Goal: Task Accomplishment & Management: Use online tool/utility

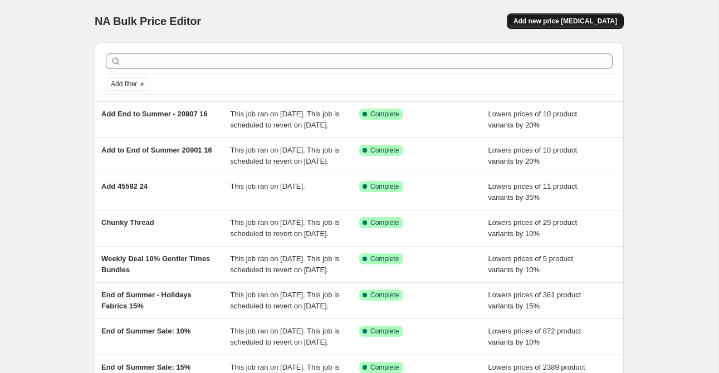
click at [571, 20] on span "Add new price [MEDICAL_DATA]" at bounding box center [566, 21] width 104 height 9
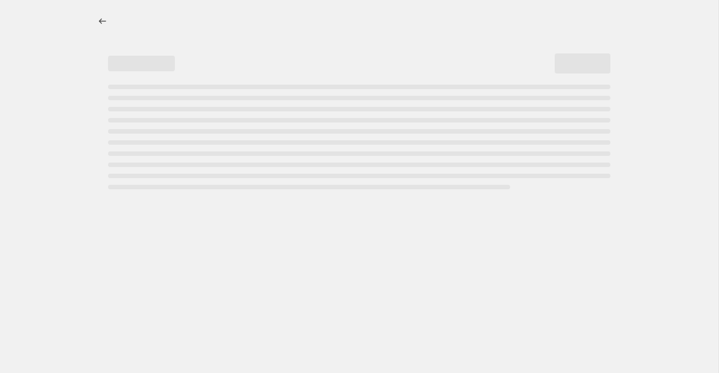
select select "percentage"
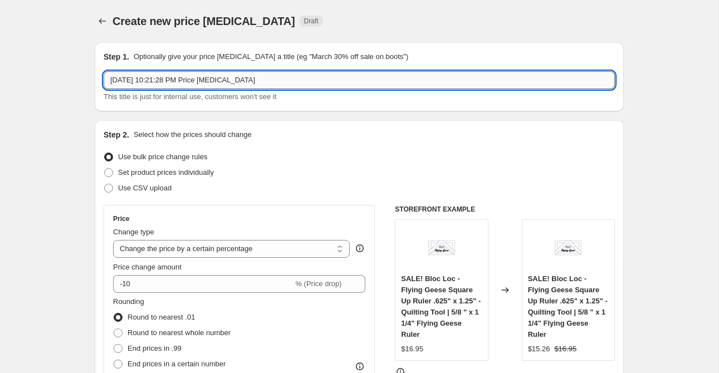
click at [197, 80] on input "[DATE] 10:21:28 PM Price [MEDICAL_DATA]" at bounding box center [360, 80] width 512 height 18
paste input "20902 21"
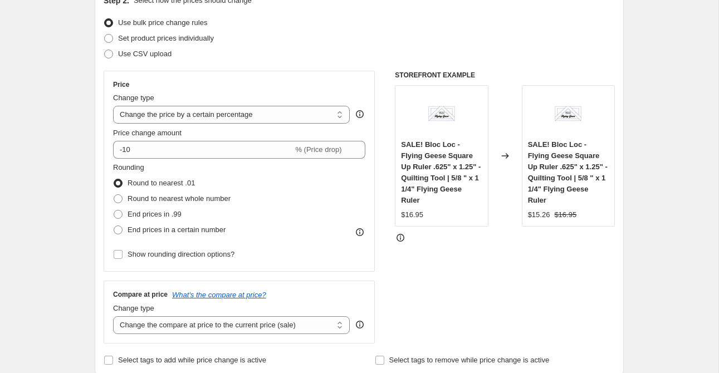
scroll to position [135, 0]
type input "Add to End of Summer - 20902 21"
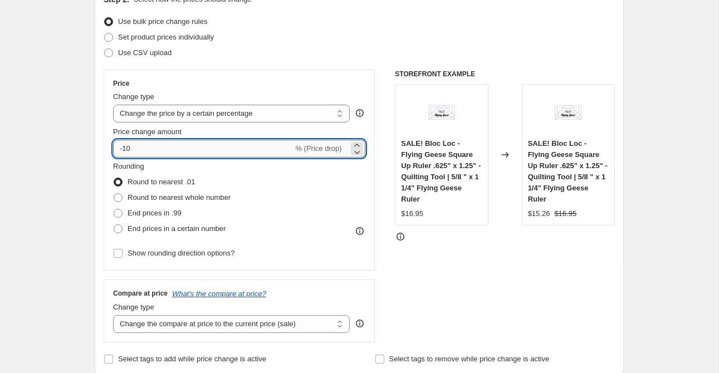
drag, startPoint x: 126, startPoint y: 150, endPoint x: 139, endPoint y: 149, distance: 12.8
click at [139, 149] on input "-10" at bounding box center [203, 149] width 180 height 18
type input "-1"
type input "-20"
click at [485, 269] on div "STOREFRONT EXAMPLE SALE! Bloc Loc - Flying Geese Square Up Ruler .625" x 1.25" …" at bounding box center [505, 206] width 220 height 273
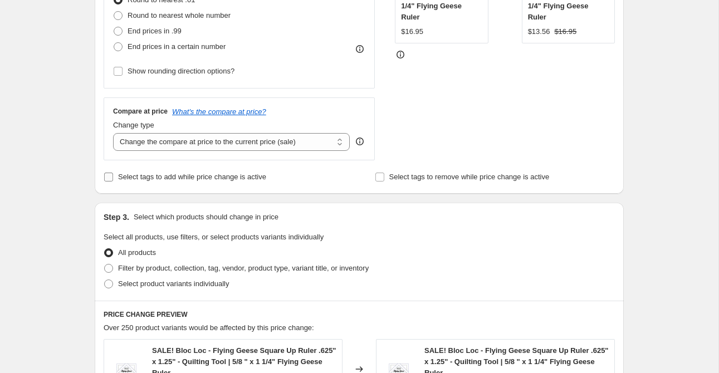
scroll to position [319, 0]
click at [178, 174] on span "Select tags to add while price change is active" at bounding box center [192, 176] width 148 height 8
click at [113, 174] on input "Select tags to add while price change is active" at bounding box center [108, 176] width 9 height 9
checkbox input "true"
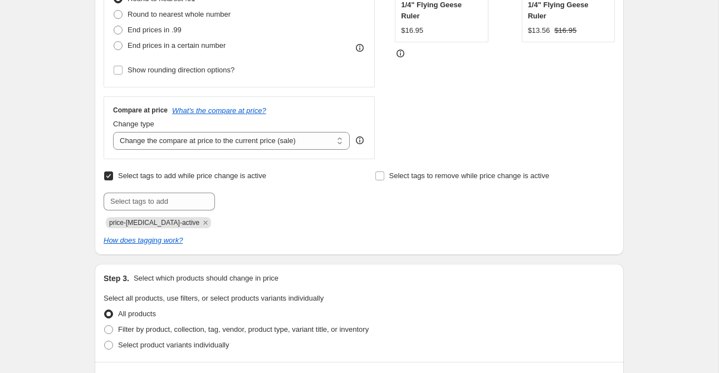
click at [193, 191] on div "Select tags to add while price change is active Submit price-[MEDICAL_DATA]-act…" at bounding box center [224, 198] width 240 height 60
click at [189, 196] on input "text" at bounding box center [159, 202] width 111 height 18
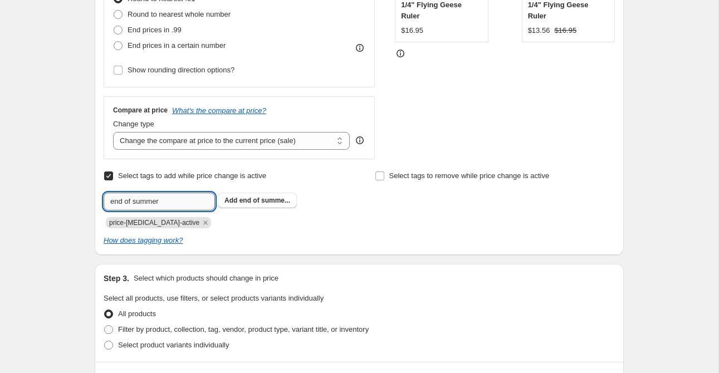
type input "end of summer"
type input "sale"
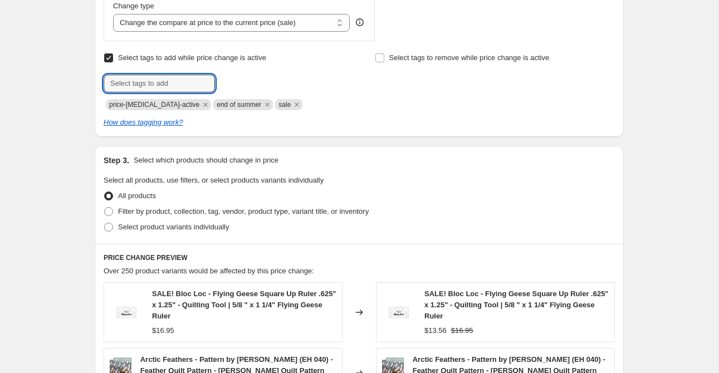
scroll to position [437, 0]
click at [179, 230] on span "Select product variants individually" at bounding box center [173, 226] width 111 height 8
click at [105, 223] on input "Select product variants individually" at bounding box center [104, 222] width 1 height 1
radio input "true"
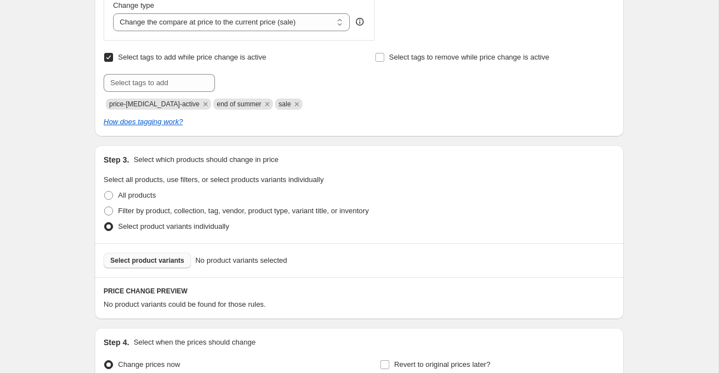
click at [171, 260] on span "Select product variants" at bounding box center [147, 260] width 74 height 9
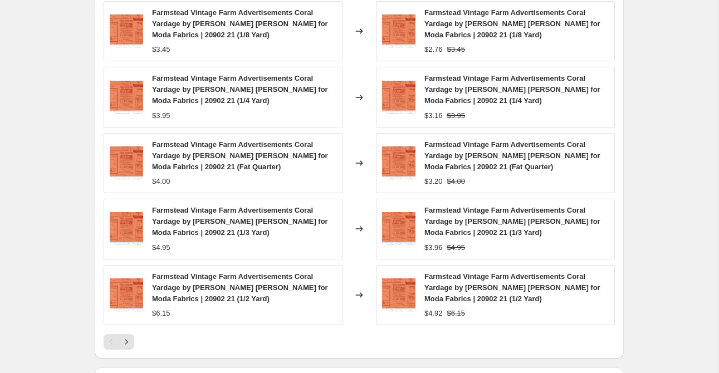
scroll to position [910, 0]
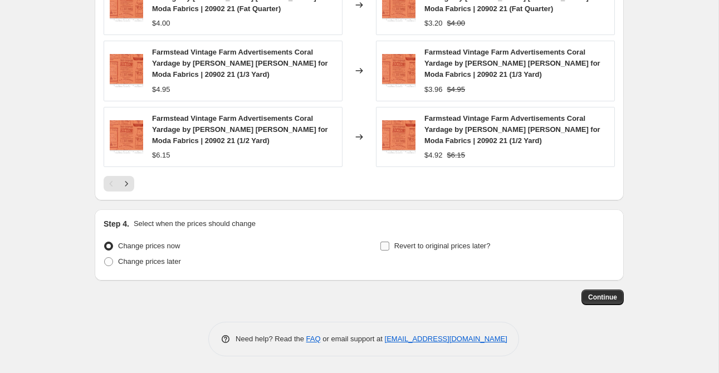
click at [416, 250] on span "Revert to original prices later?" at bounding box center [443, 246] width 96 height 8
click at [389, 250] on input "Revert to original prices later?" at bounding box center [385, 246] width 9 height 9
checkbox input "true"
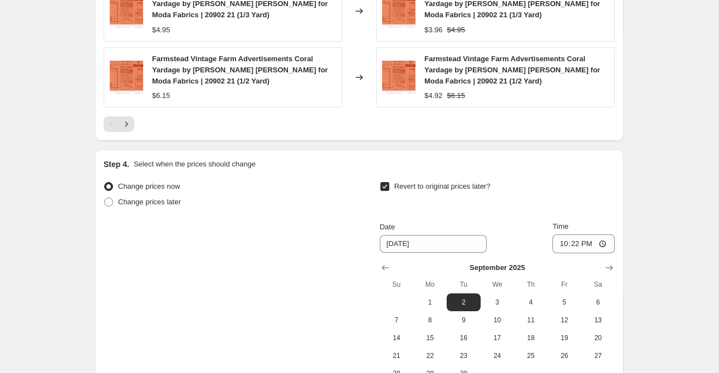
scroll to position [975, 0]
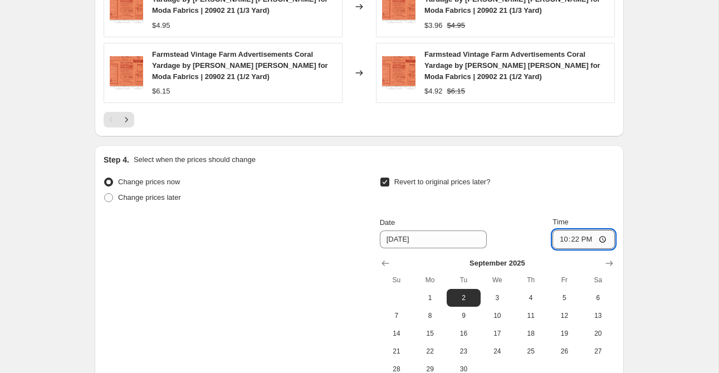
click at [559, 242] on input "22:22" at bounding box center [584, 239] width 62 height 19
type input "23:59"
click at [539, 196] on div "Revert to original prices later?" at bounding box center [497, 190] width 235 height 33
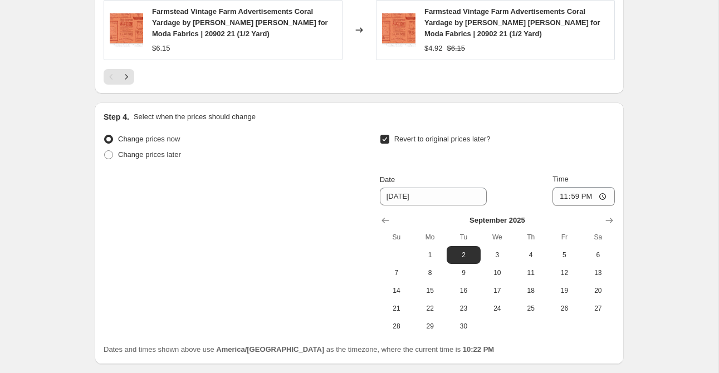
scroll to position [1101, 0]
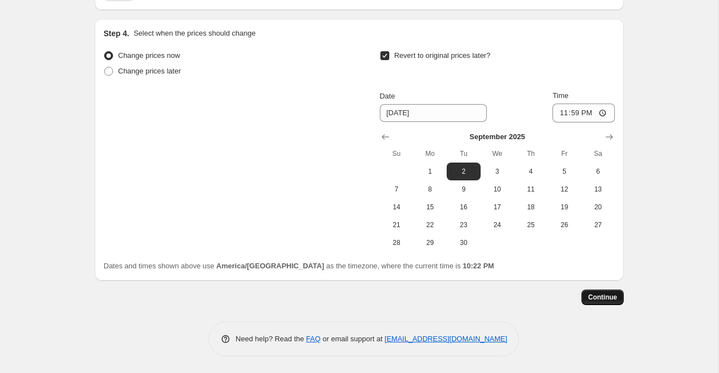
click at [597, 300] on span "Continue" at bounding box center [602, 297] width 29 height 9
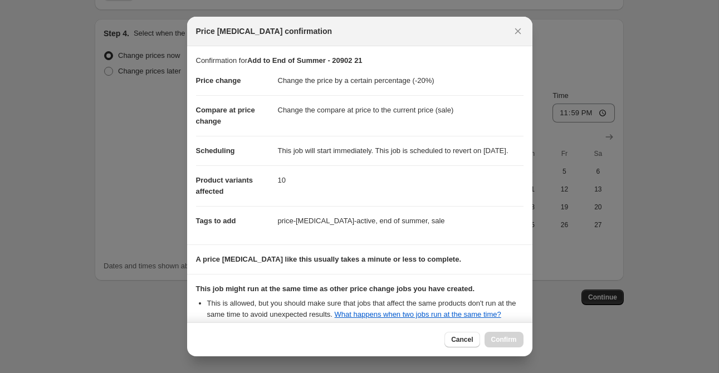
scroll to position [148, 0]
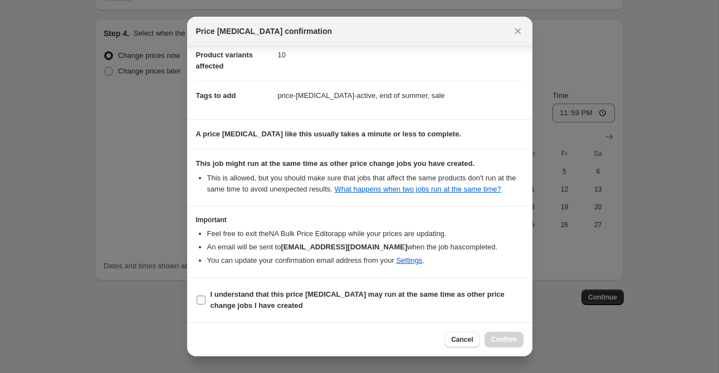
drag, startPoint x: 241, startPoint y: 297, endPoint x: 256, endPoint y: 299, distance: 15.2
click at [241, 297] on b "I understand that this price [MEDICAL_DATA] may run at the same time as other p…" at bounding box center [358, 300] width 294 height 20
click at [206, 297] on input "I understand that this price [MEDICAL_DATA] may run at the same time as other p…" at bounding box center [201, 300] width 9 height 9
checkbox input "true"
click at [501, 337] on span "Confirm" at bounding box center [504, 339] width 26 height 9
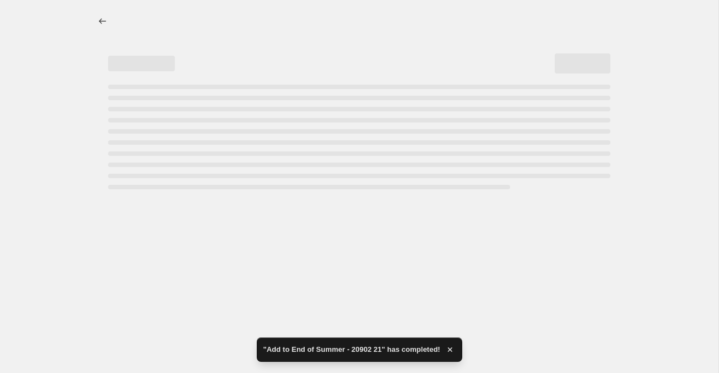
select select "percentage"
